Goal: Find specific page/section: Find specific page/section

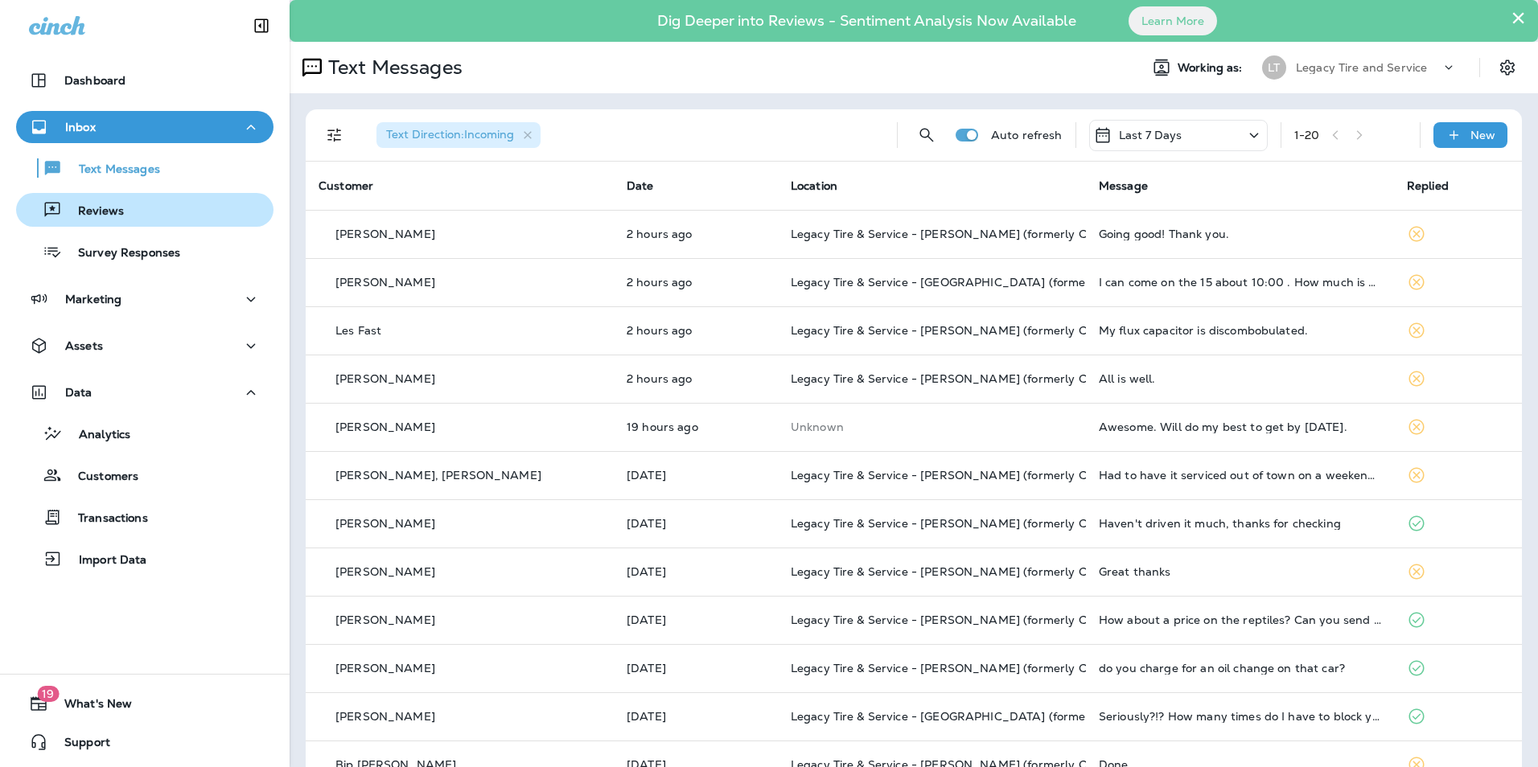
click at [188, 205] on div "Reviews" at bounding box center [145, 210] width 245 height 24
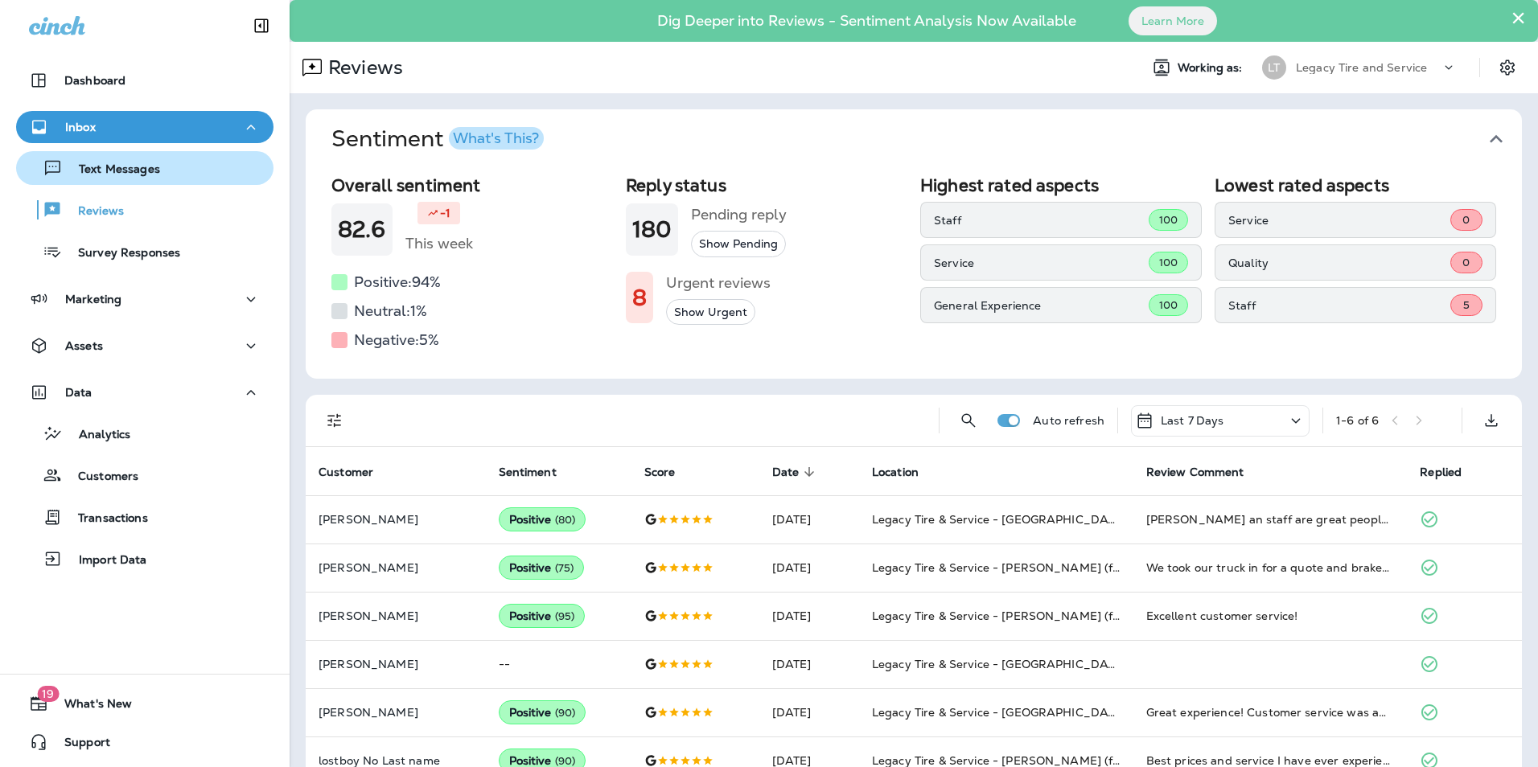
click at [184, 170] on div "Text Messages" at bounding box center [145, 168] width 245 height 24
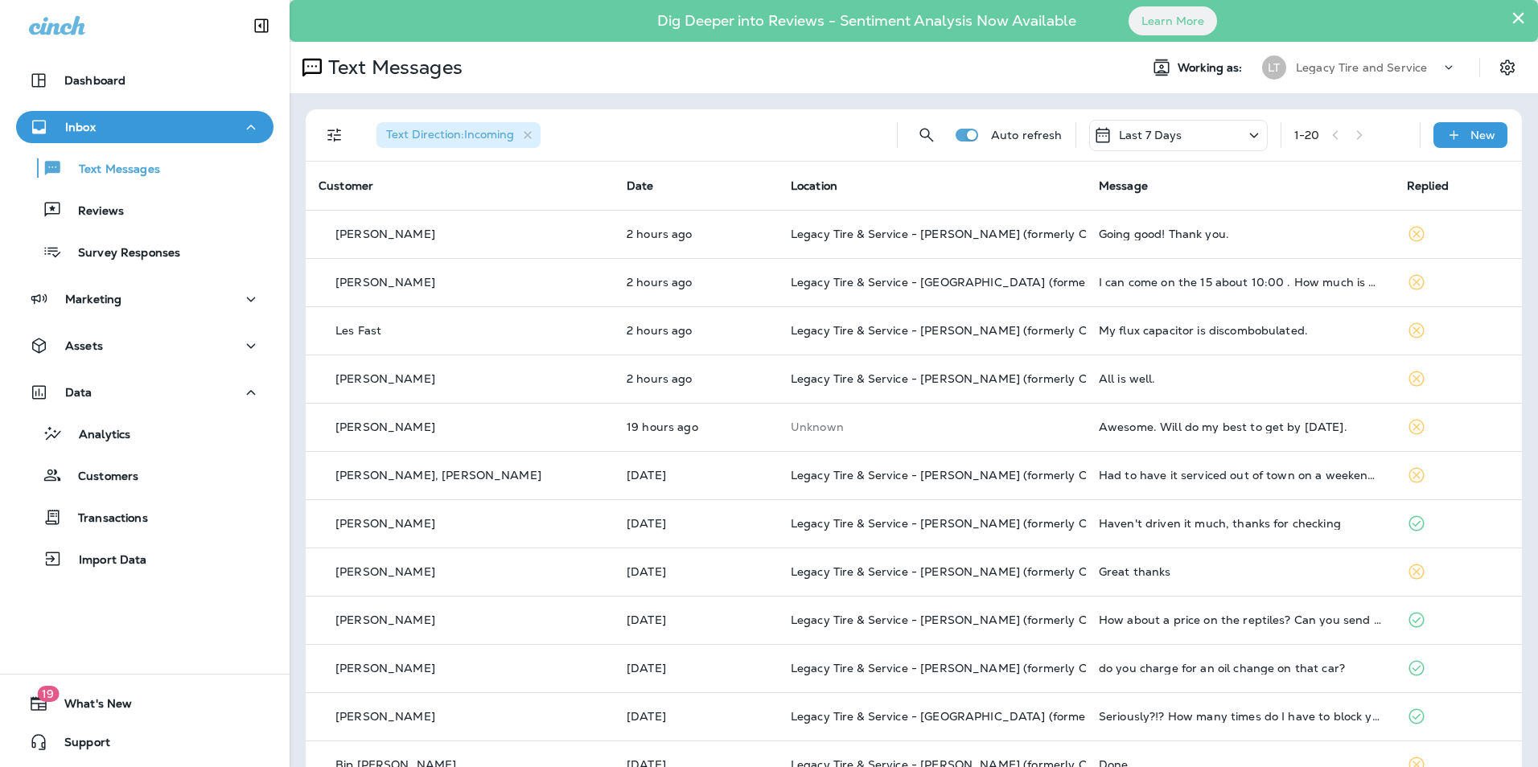
click at [179, 230] on div "Text Messages Reviews Survey Responses" at bounding box center [144, 205] width 257 height 125
click at [179, 220] on div "Reviews" at bounding box center [145, 210] width 245 height 24
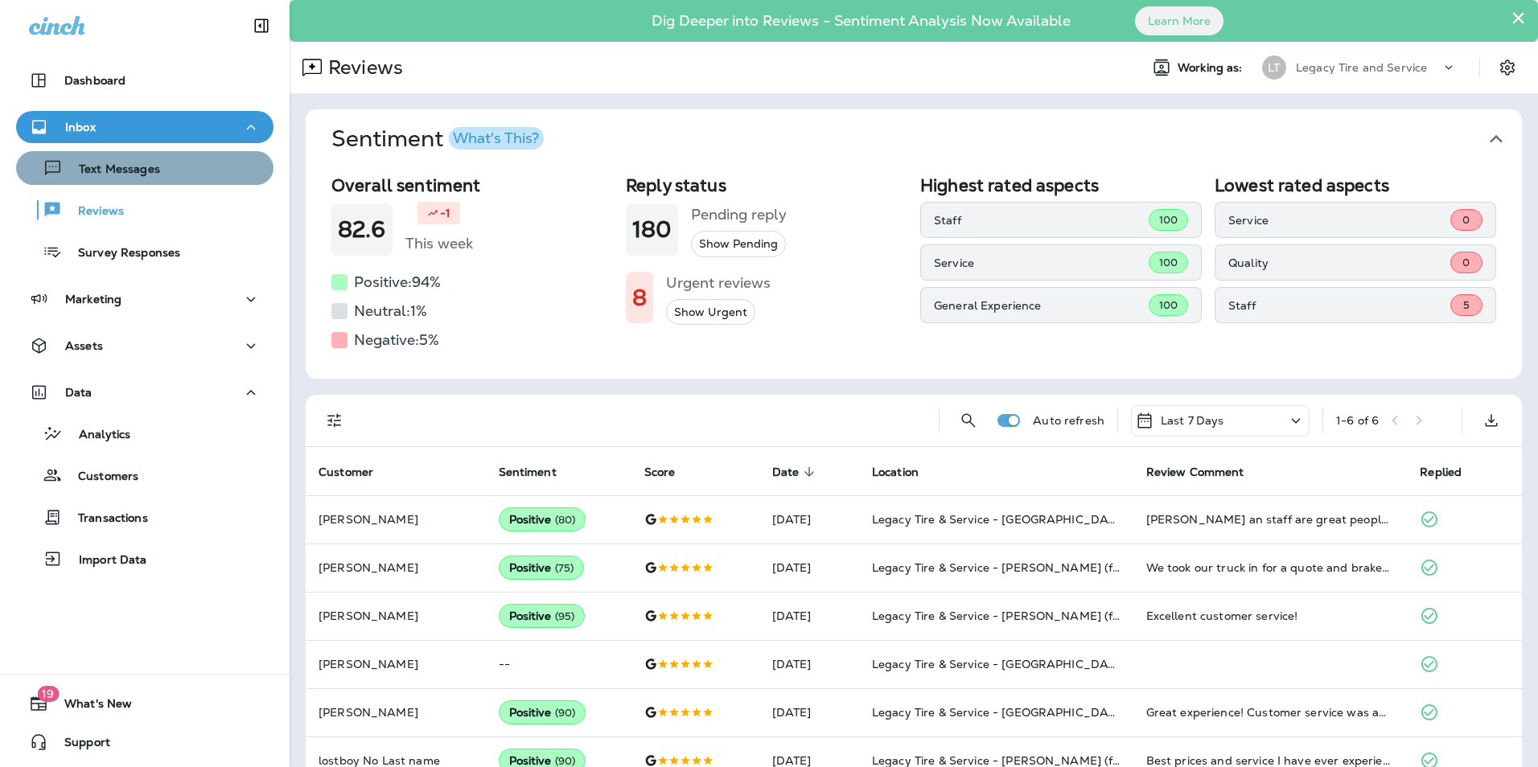
click at [183, 182] on button "Text Messages" at bounding box center [144, 168] width 257 height 34
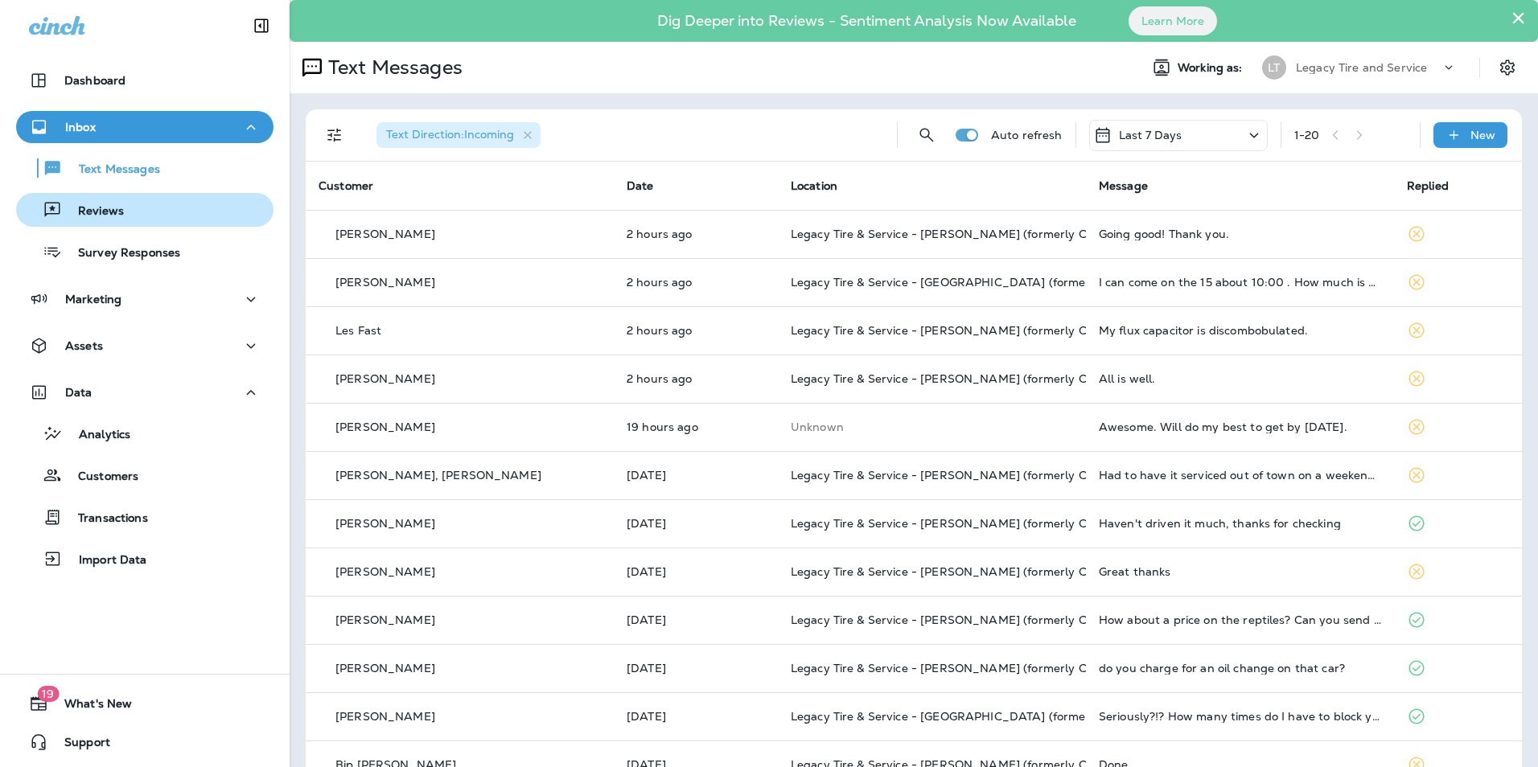
click at [145, 206] on div "Reviews" at bounding box center [145, 210] width 245 height 24
